Goal: Task Accomplishment & Management: Use online tool/utility

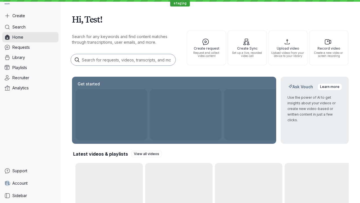
click at [30, 16] on button "Create" at bounding box center [30, 16] width 56 height 10
